Goal: Information Seeking & Learning: Find specific fact

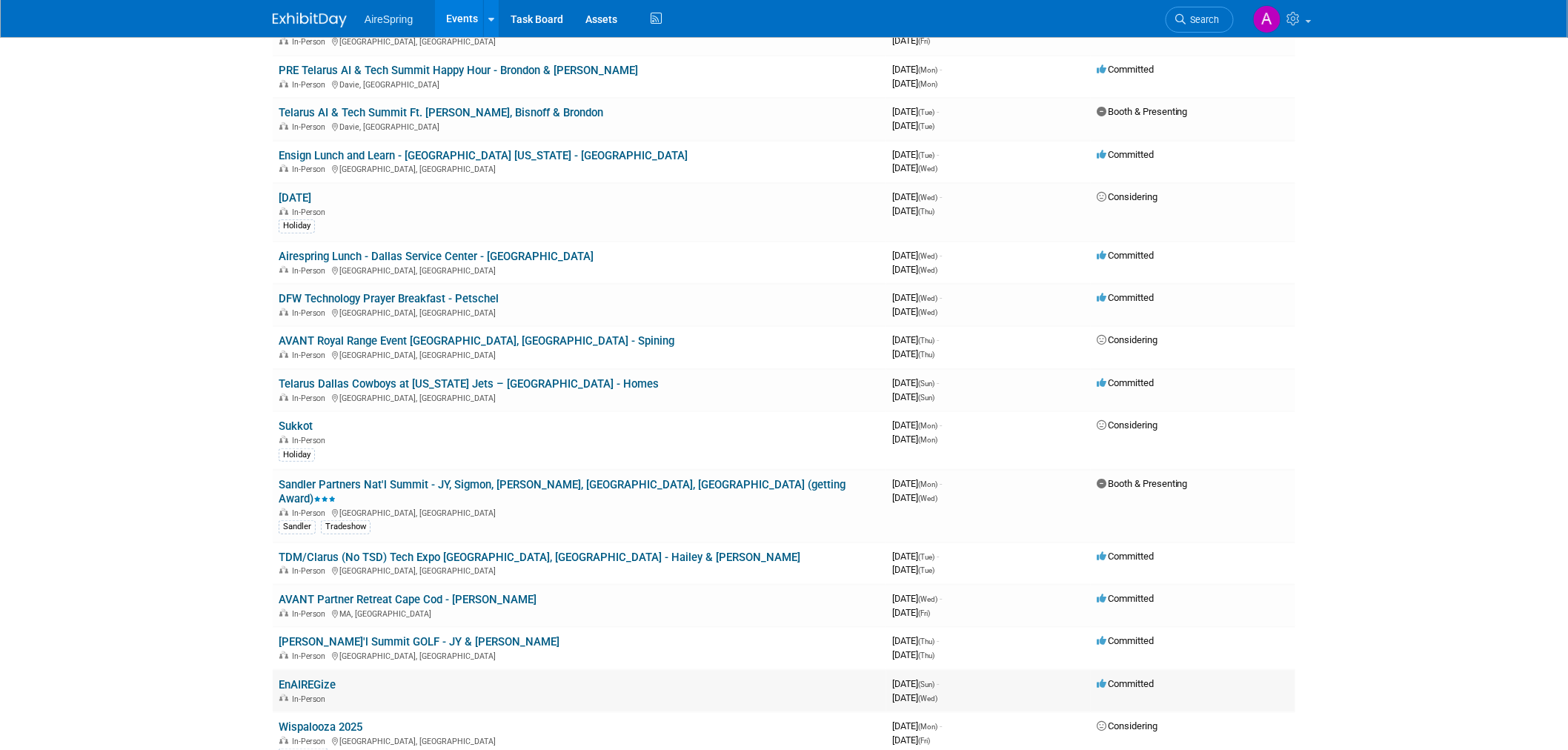
scroll to position [329, 0]
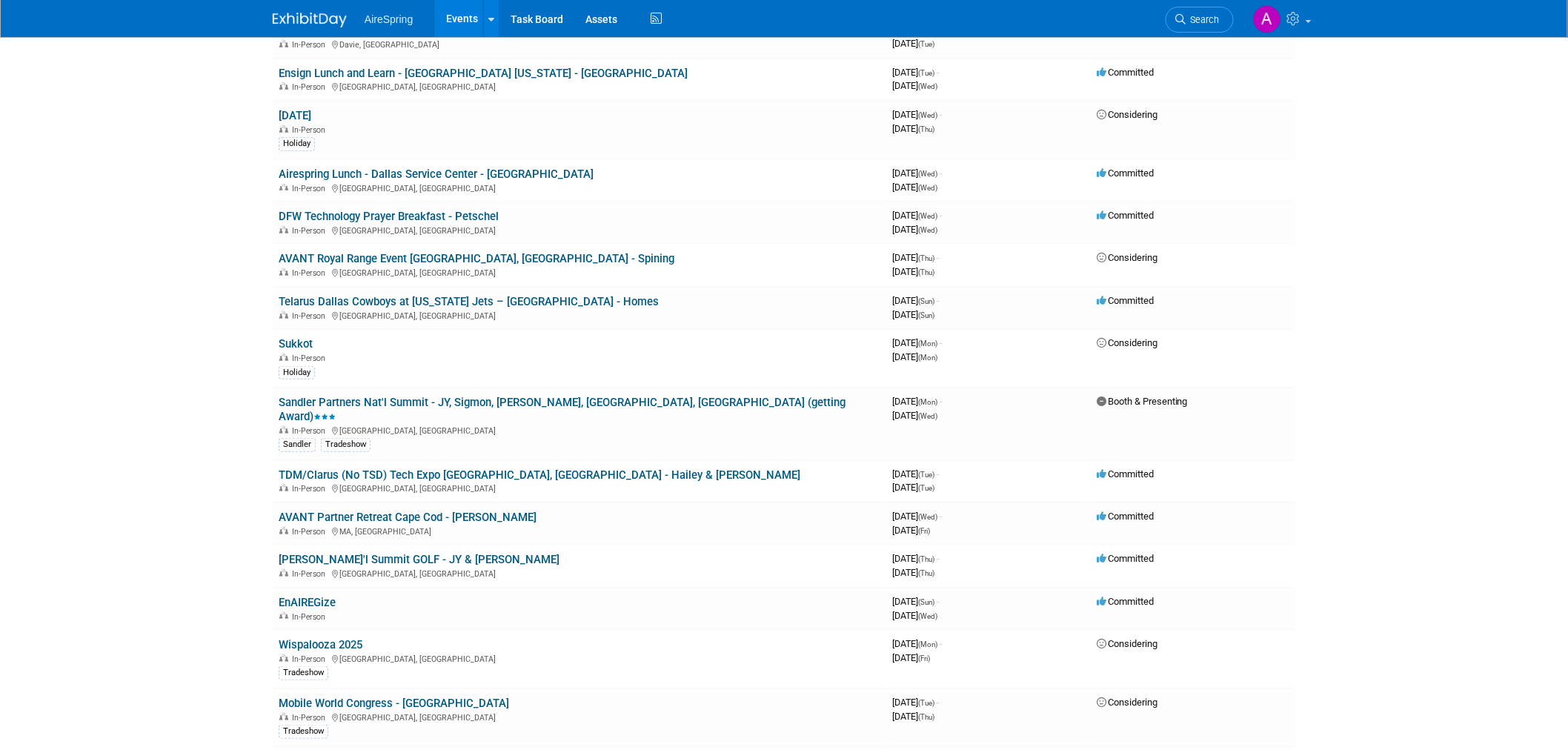
click at [180, 369] on body "AireSpring Events Add Event Bulk Upload Events Shareable Event Boards Recently …" at bounding box center [784, 46] width 1568 height 750
click at [200, 315] on body "AireSpring Events Add Event Bulk Upload Events Shareable Event Boards Recently …" at bounding box center [784, 46] width 1568 height 750
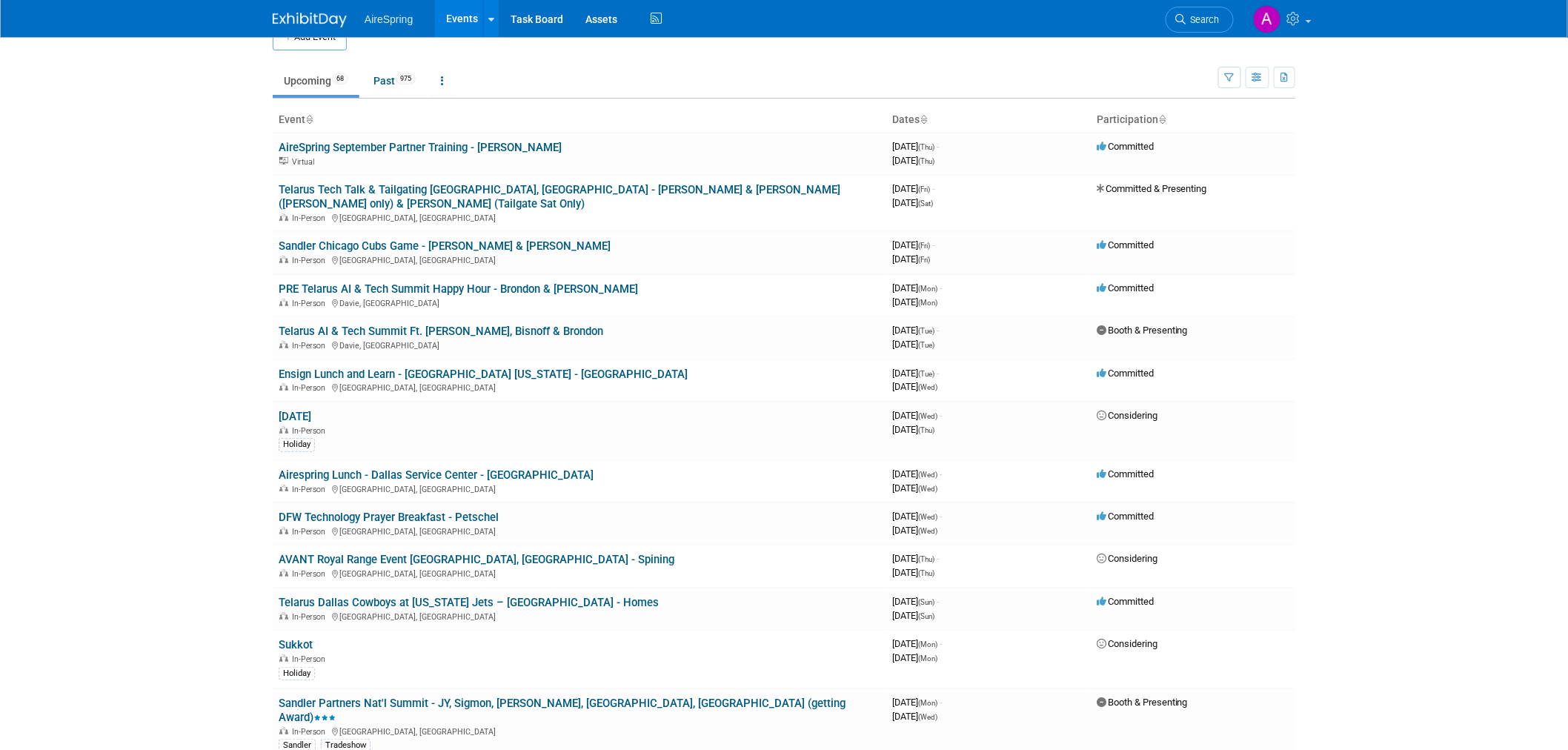
scroll to position [0, 0]
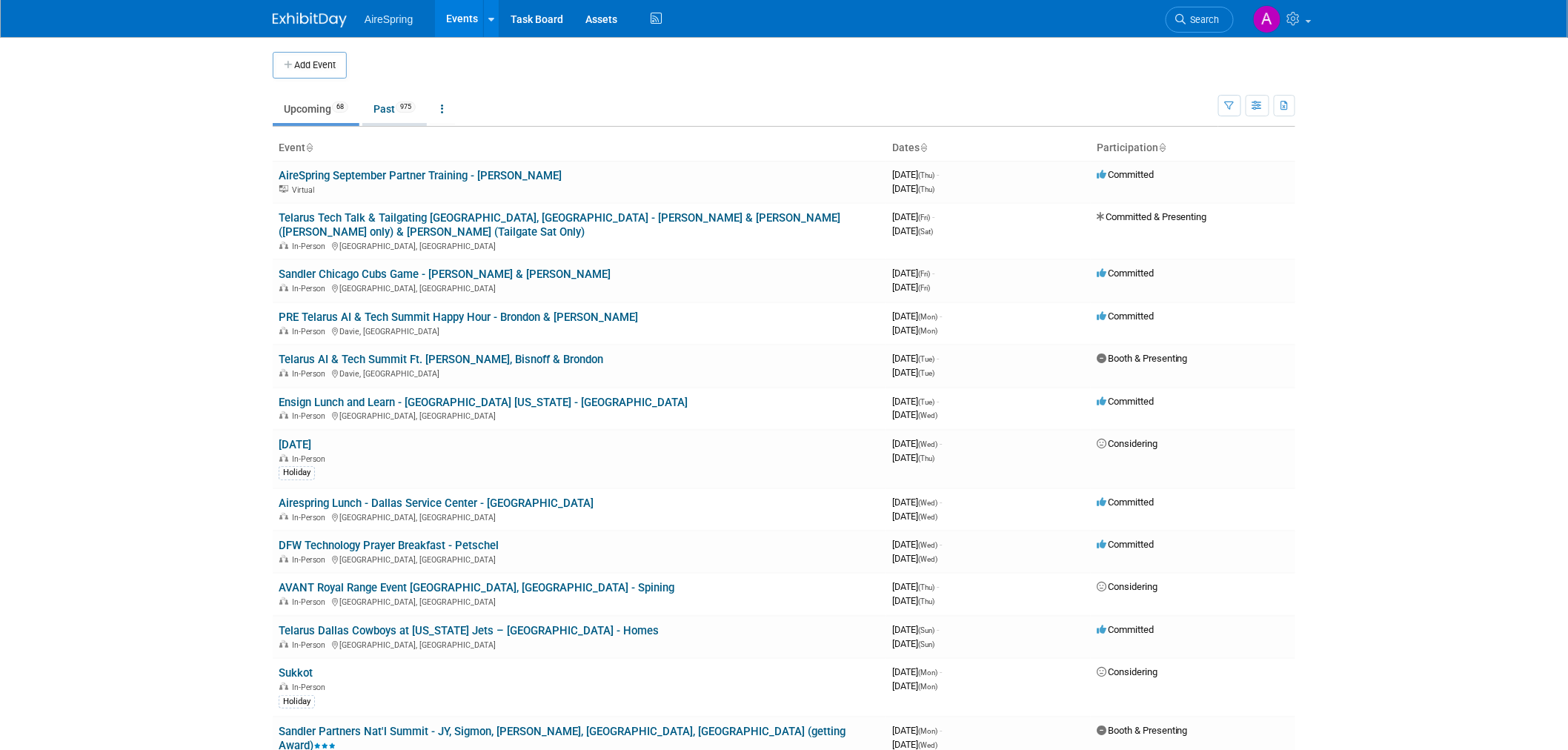
click at [399, 105] on link "Past 975" at bounding box center [395, 108] width 65 height 28
click at [193, 213] on body "AireSpring Events Add Event Bulk Upload Events Shareable Event Boards Recently …" at bounding box center [784, 375] width 1568 height 750
click at [168, 272] on body "AireSpring Events Add Event Bulk Upload Events Shareable Event Boards Recently …" at bounding box center [784, 375] width 1568 height 750
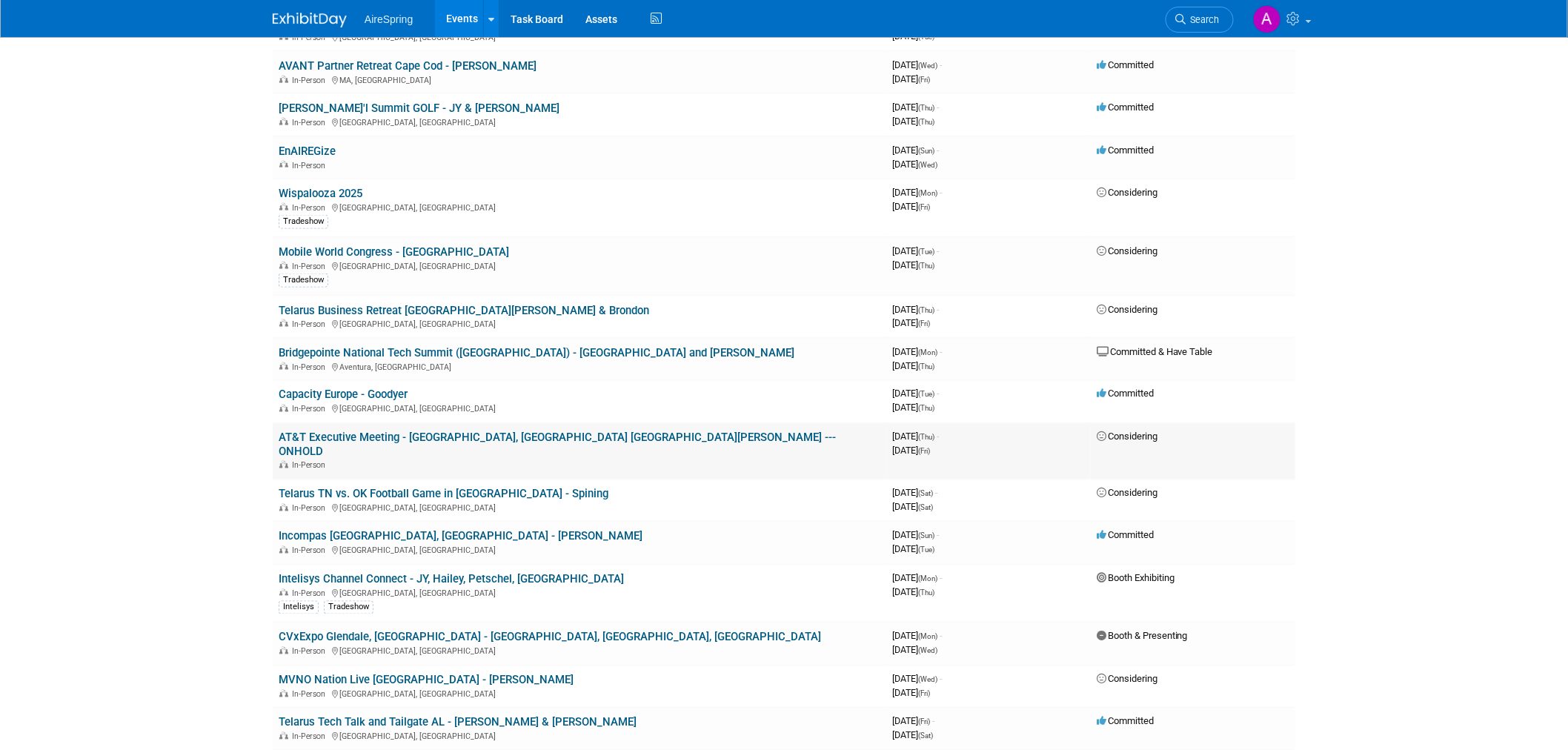
scroll to position [741, 0]
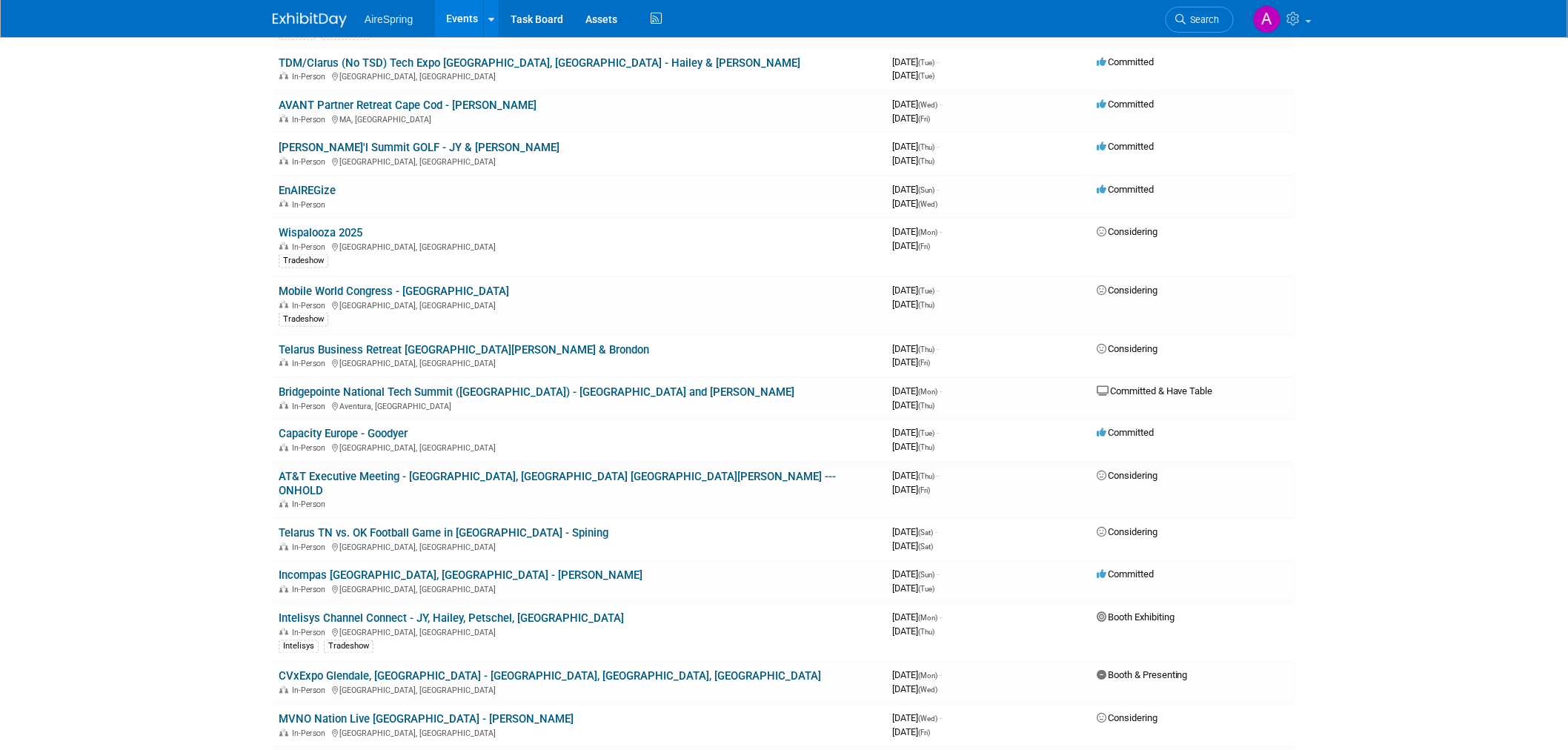
drag, startPoint x: 396, startPoint y: 435, endPoint x: 182, endPoint y: 469, distance: 216.7
drag, startPoint x: 371, startPoint y: 442, endPoint x: 345, endPoint y: 395, distance: 53.7
drag, startPoint x: 345, startPoint y: 395, endPoint x: 127, endPoint y: 455, distance: 226.1
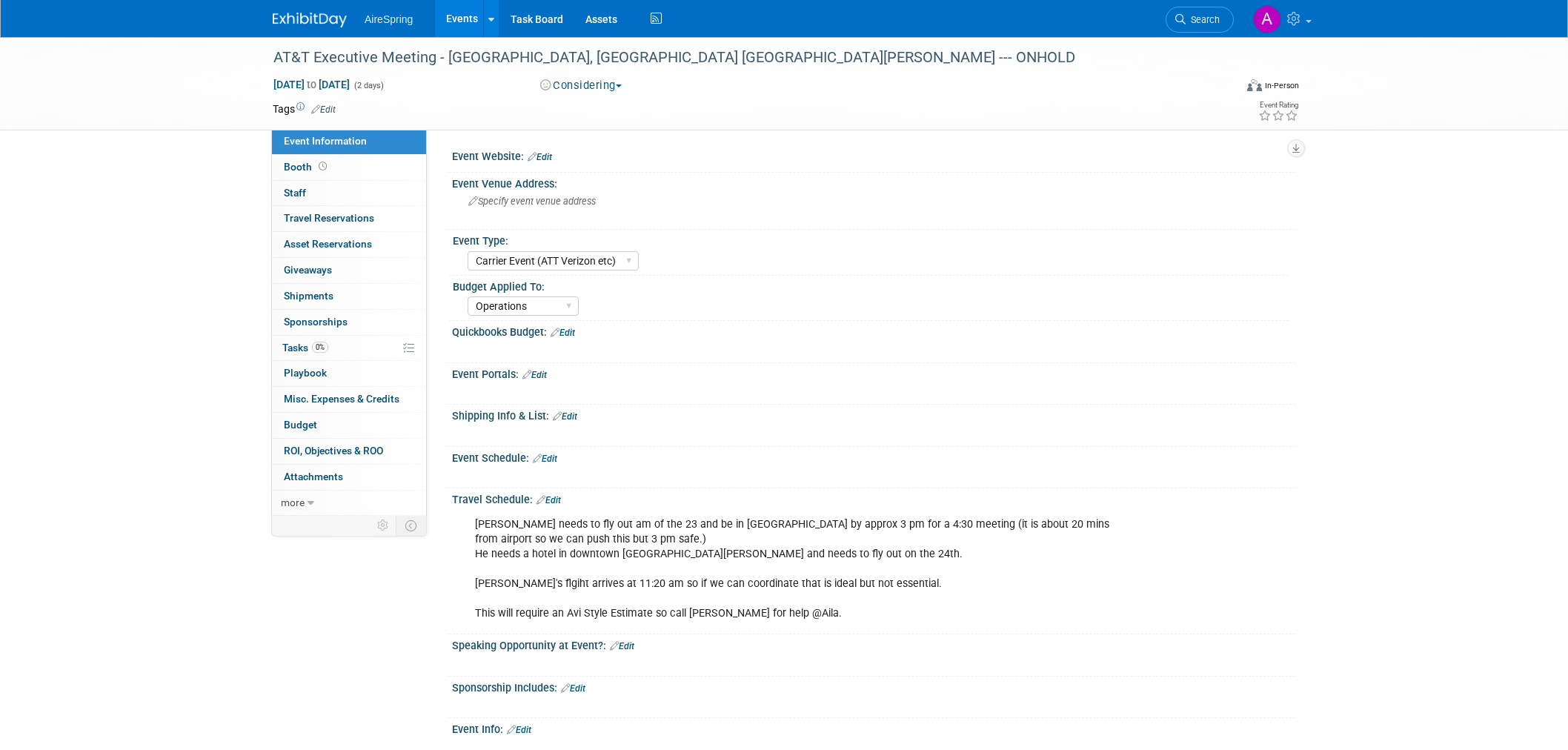
select select "Carrier Event (ATT Verizon etc)"
select select "Operations"
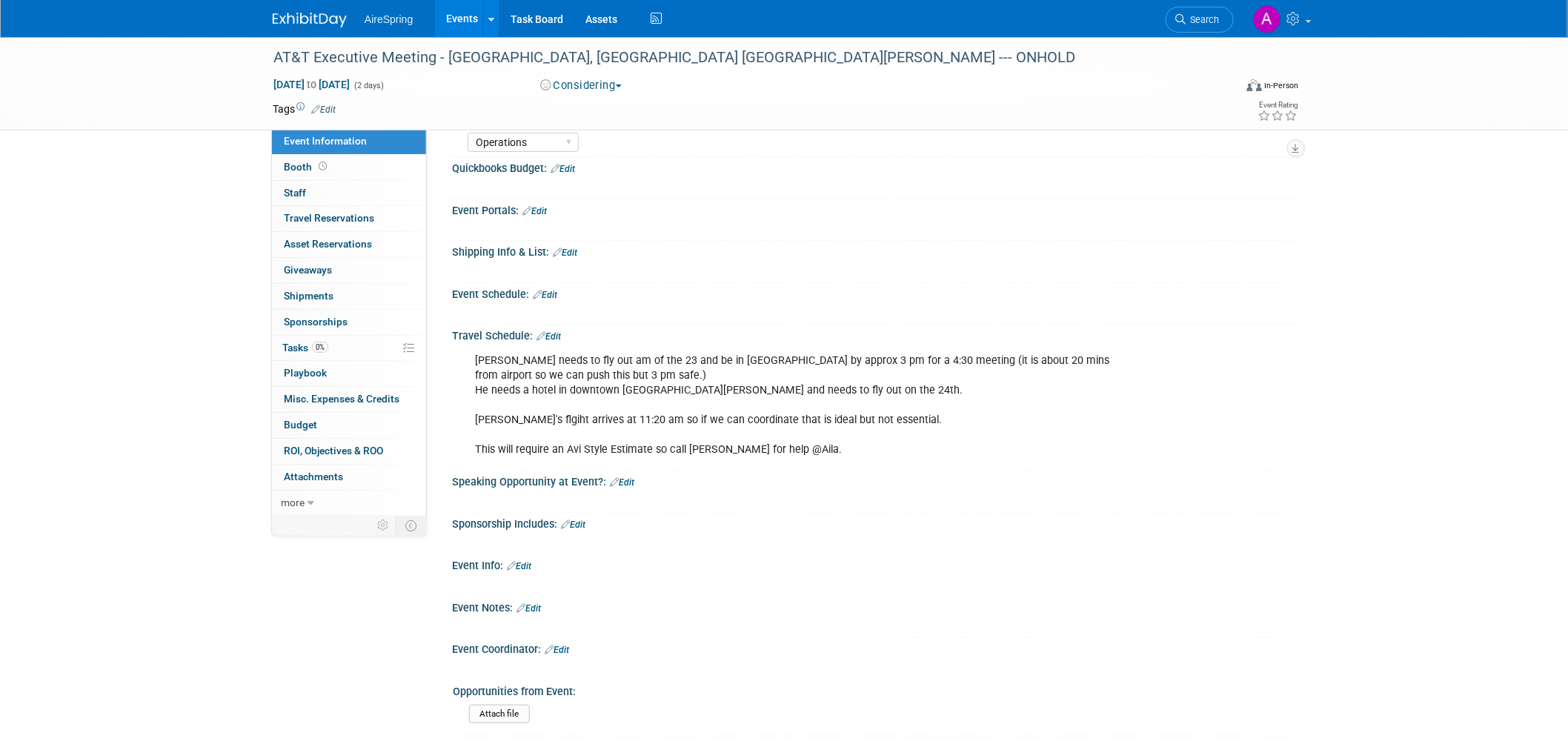
scroll to position [165, 0]
click at [808, 369] on div "Wendell needs to fly out am of the 23 and be in Miami by approx 3 pm for a 4:30…" at bounding box center [799, 405] width 668 height 120
click at [973, 387] on div "Wendell needs to fly out am of the 23 and be in Miami by approx 3 pm for a 4:30…" at bounding box center [799, 405] width 668 height 120
click at [861, 463] on div "Travel Schedule: Edit Wendell needs to fly out am of the 23 and be in Miami by …" at bounding box center [870, 397] width 850 height 146
drag, startPoint x: 848, startPoint y: 457, endPoint x: 884, endPoint y: 450, distance: 36.7
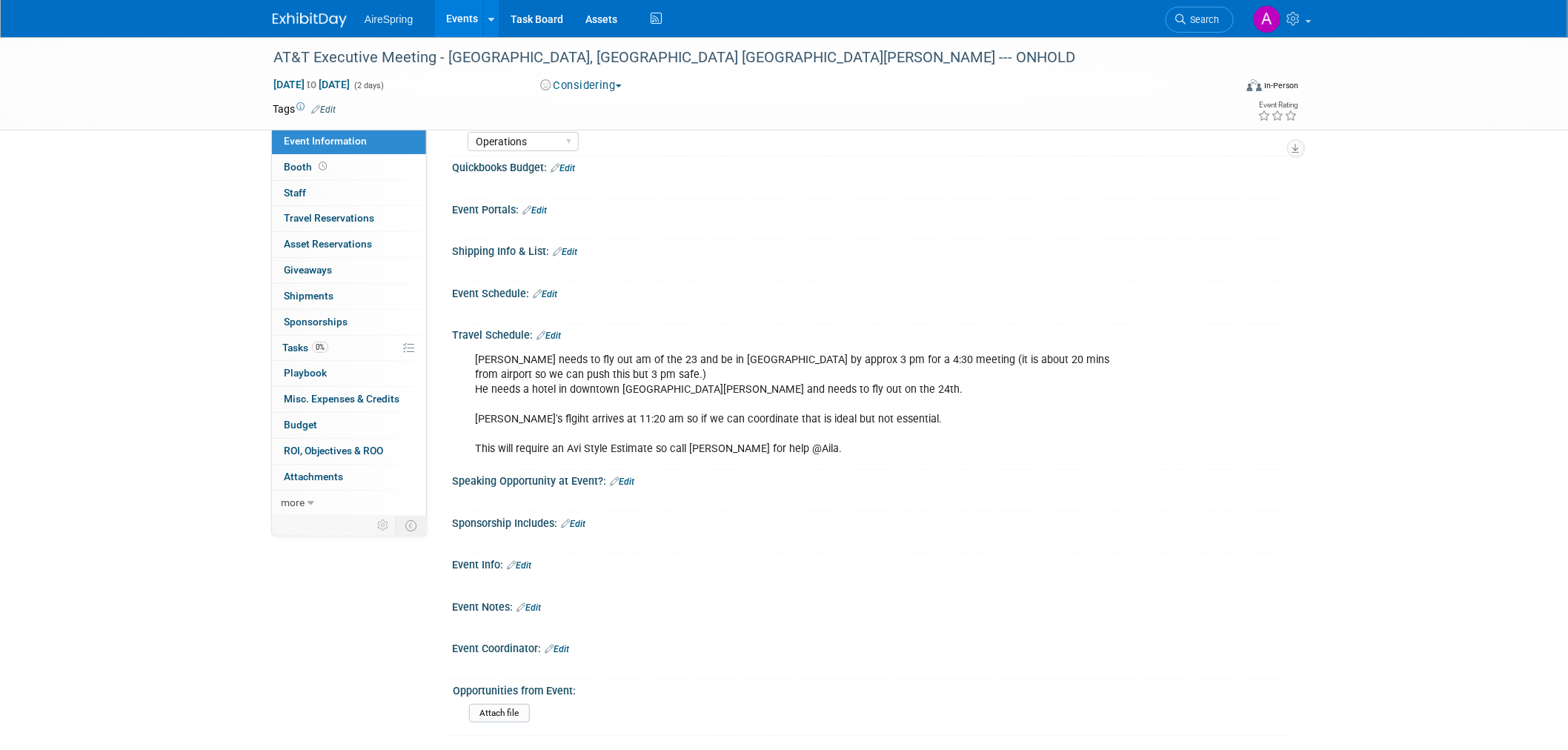
click at [856, 457] on div "Wendell needs to fly out am of the 23 and be in Miami by approx 3 pm for a 4:30…" at bounding box center [799, 405] width 668 height 120
click at [887, 447] on div "Wendell needs to fly out am of the 23 and be in Miami by approx 3 pm for a 4:30…" at bounding box center [799, 405] width 668 height 120
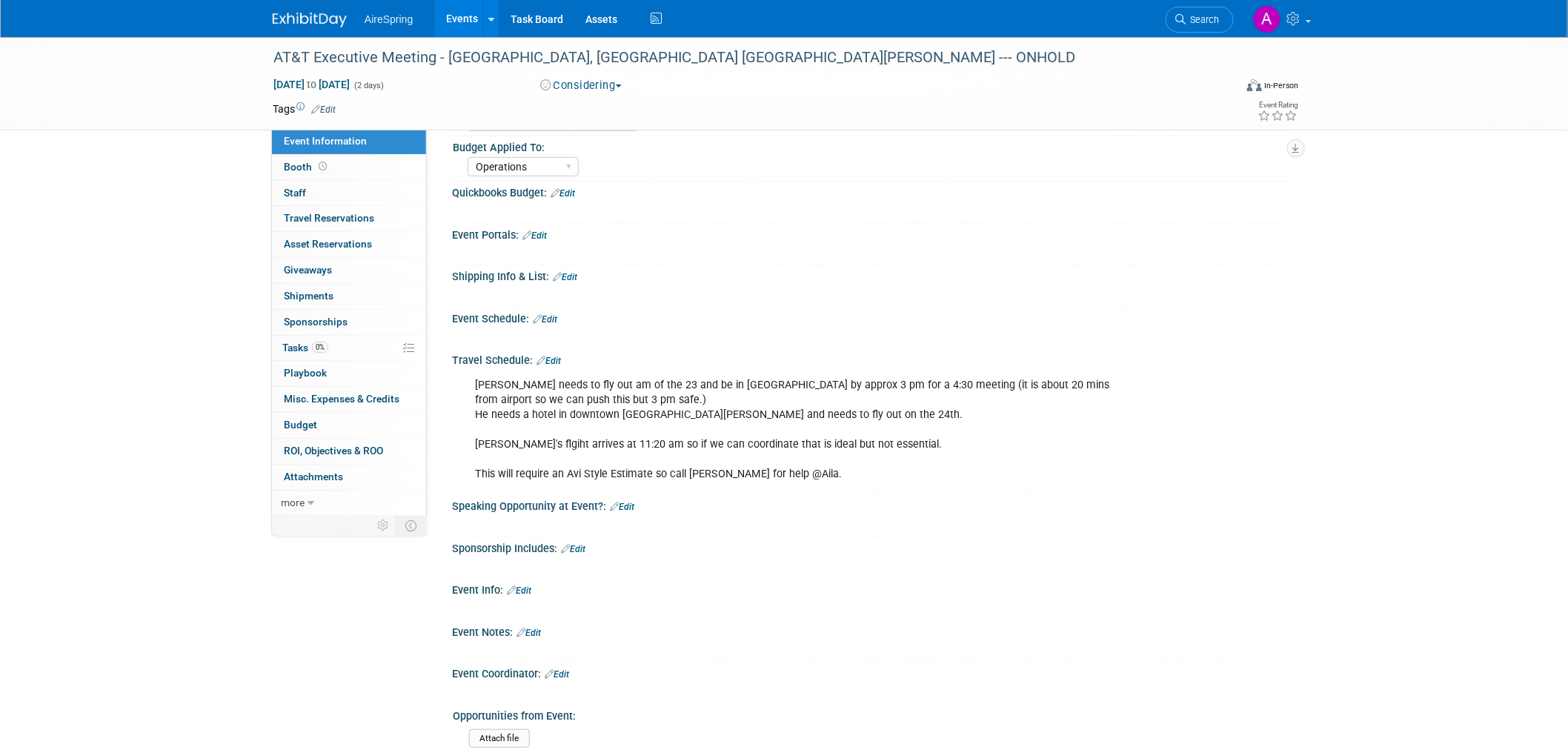
scroll to position [138, 0]
click at [924, 447] on div "Wendell needs to fly out am of the 23 and be in Miami by approx 3 pm for a 4:30…" at bounding box center [799, 432] width 668 height 120
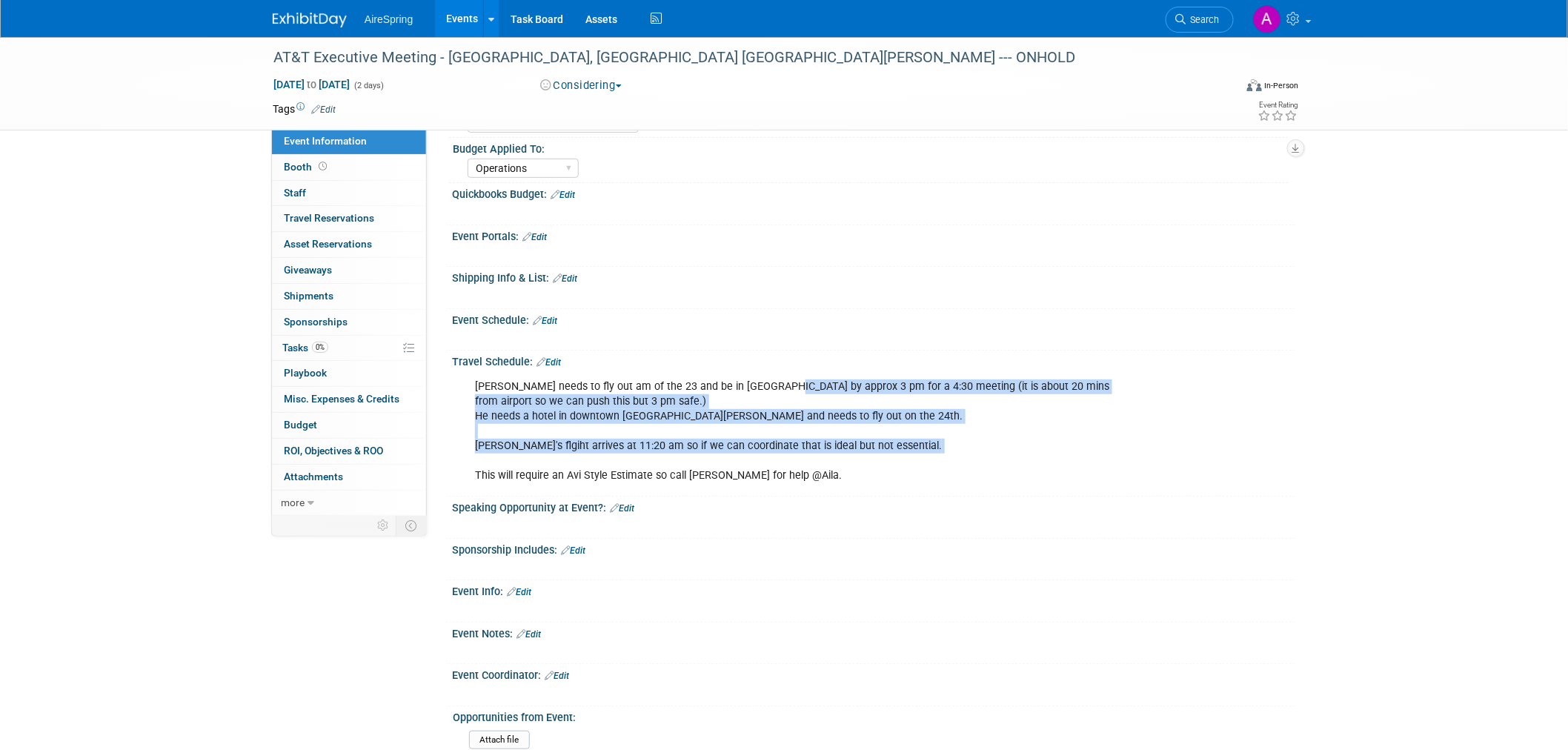
drag, startPoint x: 921, startPoint y: 455, endPoint x: 781, endPoint y: 375, distance: 161.2
click at [781, 375] on div "Wendell needs to fly out am of the 23 and be in Miami by approx 3 pm for a 4:30…" at bounding box center [799, 432] width 668 height 120
click at [939, 439] on div "Wendell needs to fly out am of the 23 and be in Miami by approx 3 pm for a 4:30…" at bounding box center [799, 432] width 668 height 120
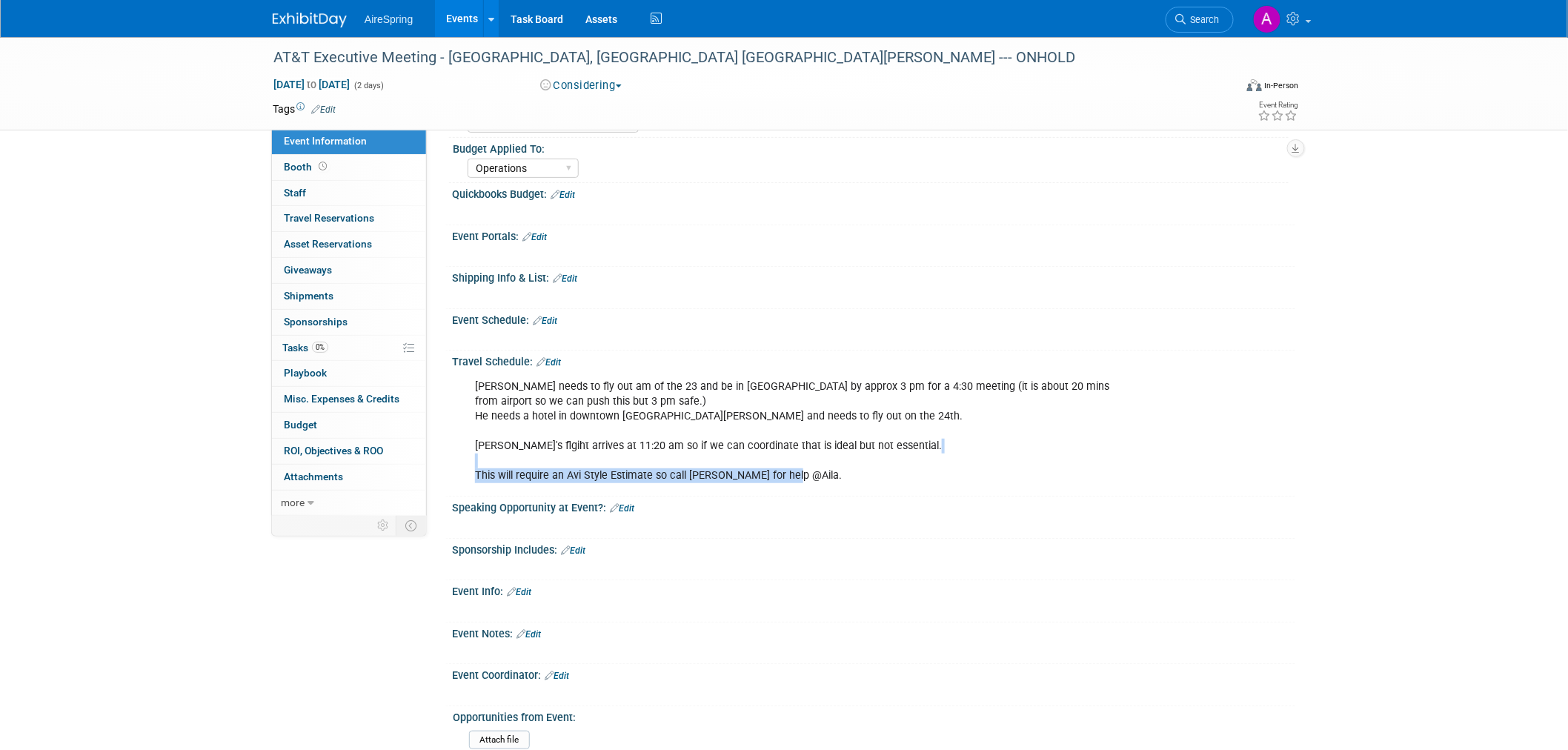
drag, startPoint x: 910, startPoint y: 461, endPoint x: 835, endPoint y: 469, distance: 75.4
click at [835, 468] on div "Wendell needs to fly out am of the 23 and be in Miami by approx 3 pm for a 4:30…" at bounding box center [799, 432] width 668 height 120
click at [919, 472] on div "Wendell needs to fly out am of the 23 and be in Miami by approx 3 pm for a 4:30…" at bounding box center [799, 432] width 668 height 120
click at [912, 472] on div "Wendell needs to fly out am of the 23 and be in Miami by approx 3 pm for a 4:30…" at bounding box center [799, 432] width 668 height 120
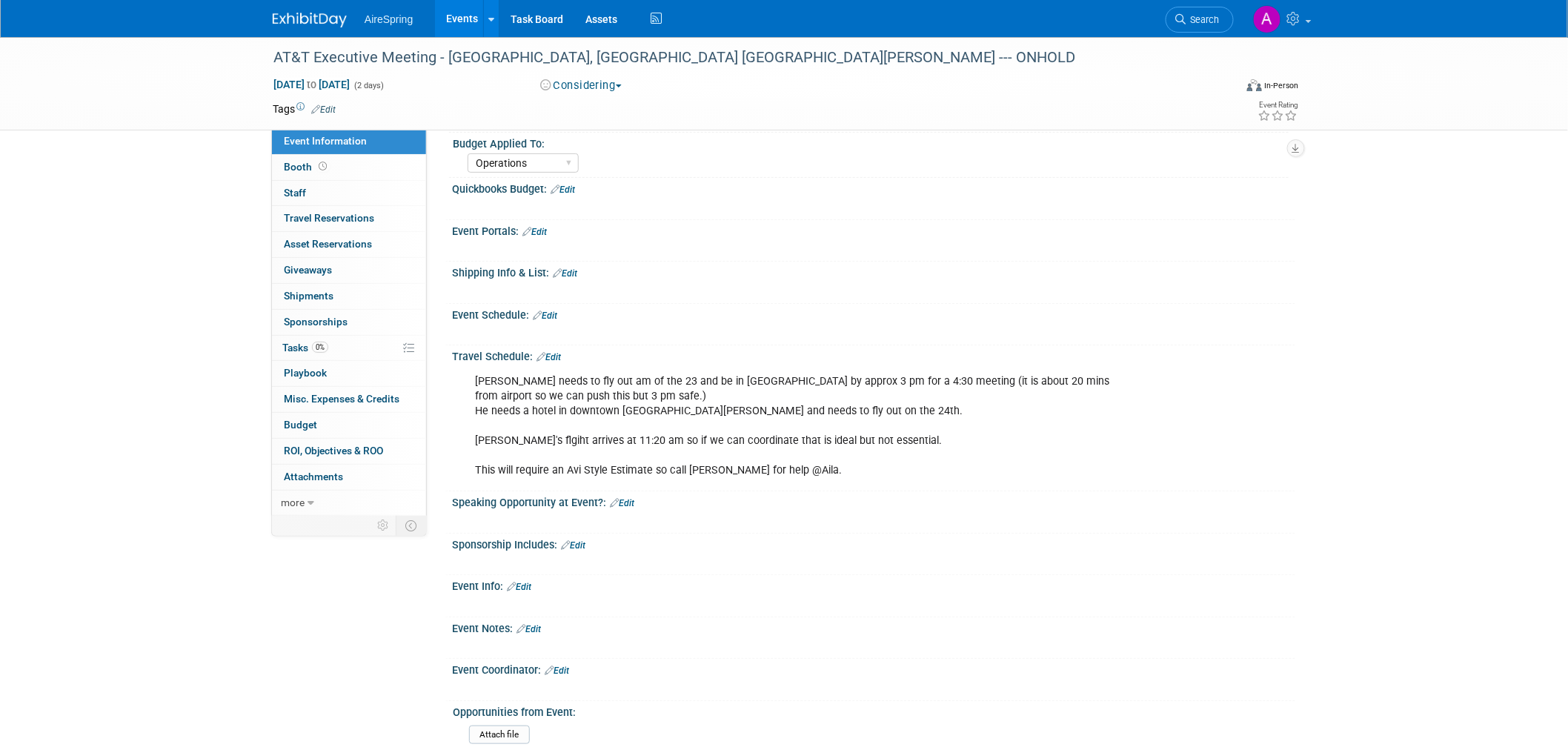
scroll to position [302, 0]
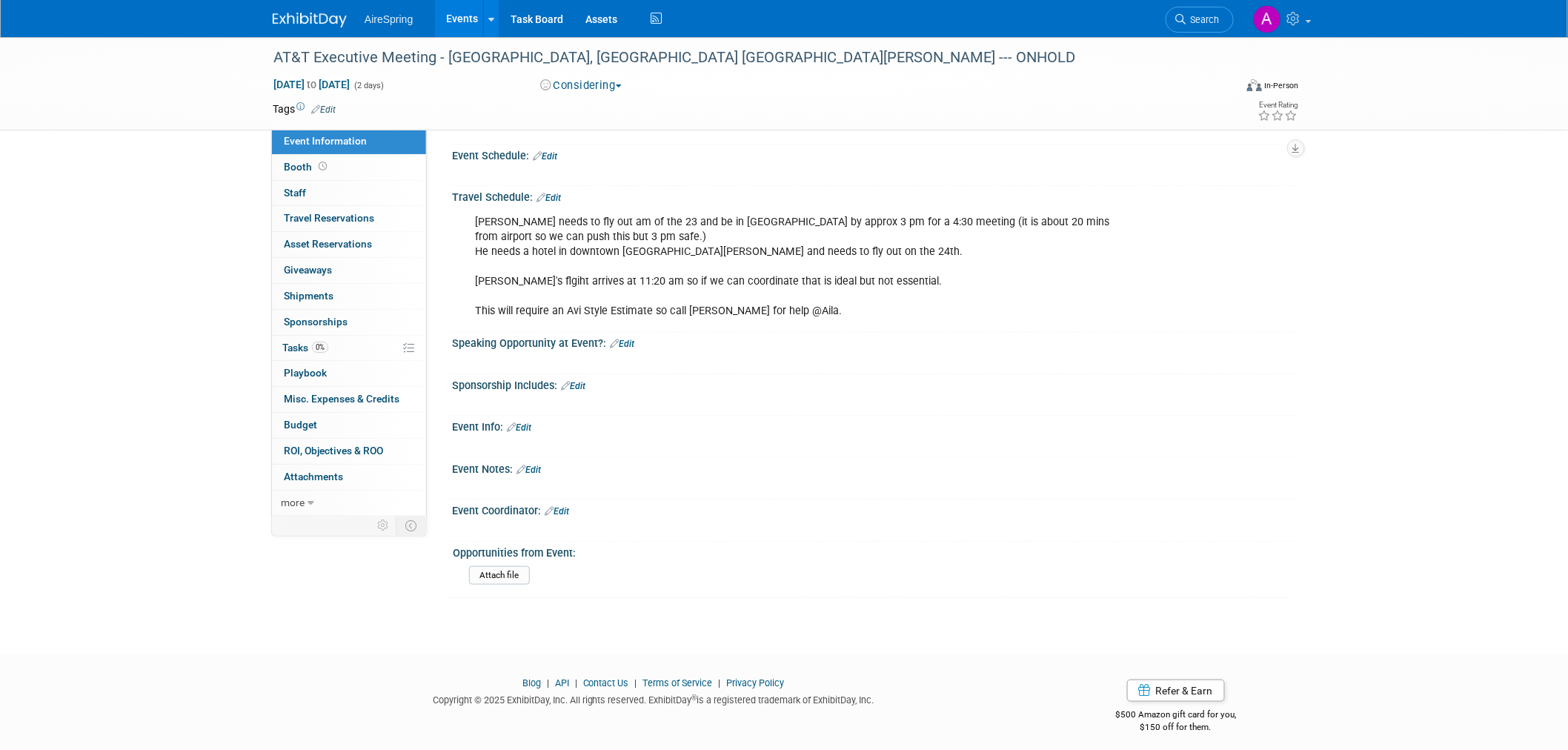
click at [129, 260] on div "AT&T Executive Meeting - Miami, FL Wendell Nelson --- ONHOLD Oct 23, 2025 to Oc…" at bounding box center [784, 181] width 1568 height 893
click at [1208, 416] on div "Event Info: Edit" at bounding box center [873, 426] width 843 height 20
click at [1319, 269] on div "AT&T Executive Meeting - Miami, FL Wendell Nelson --- ONHOLD Oct 23, 2025 to Oc…" at bounding box center [784, 181] width 1568 height 893
